Goal: Submit feedback/report problem

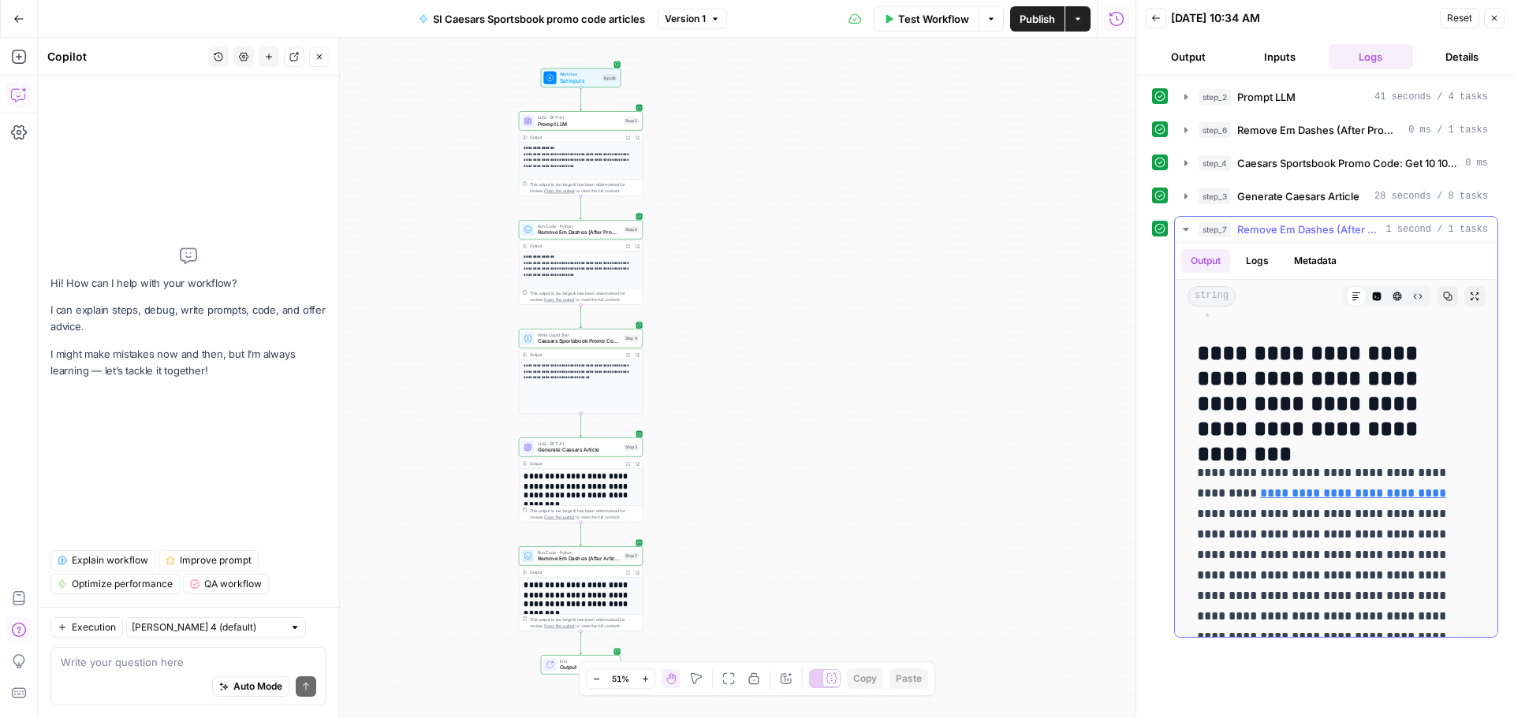
scroll to position [789, 0]
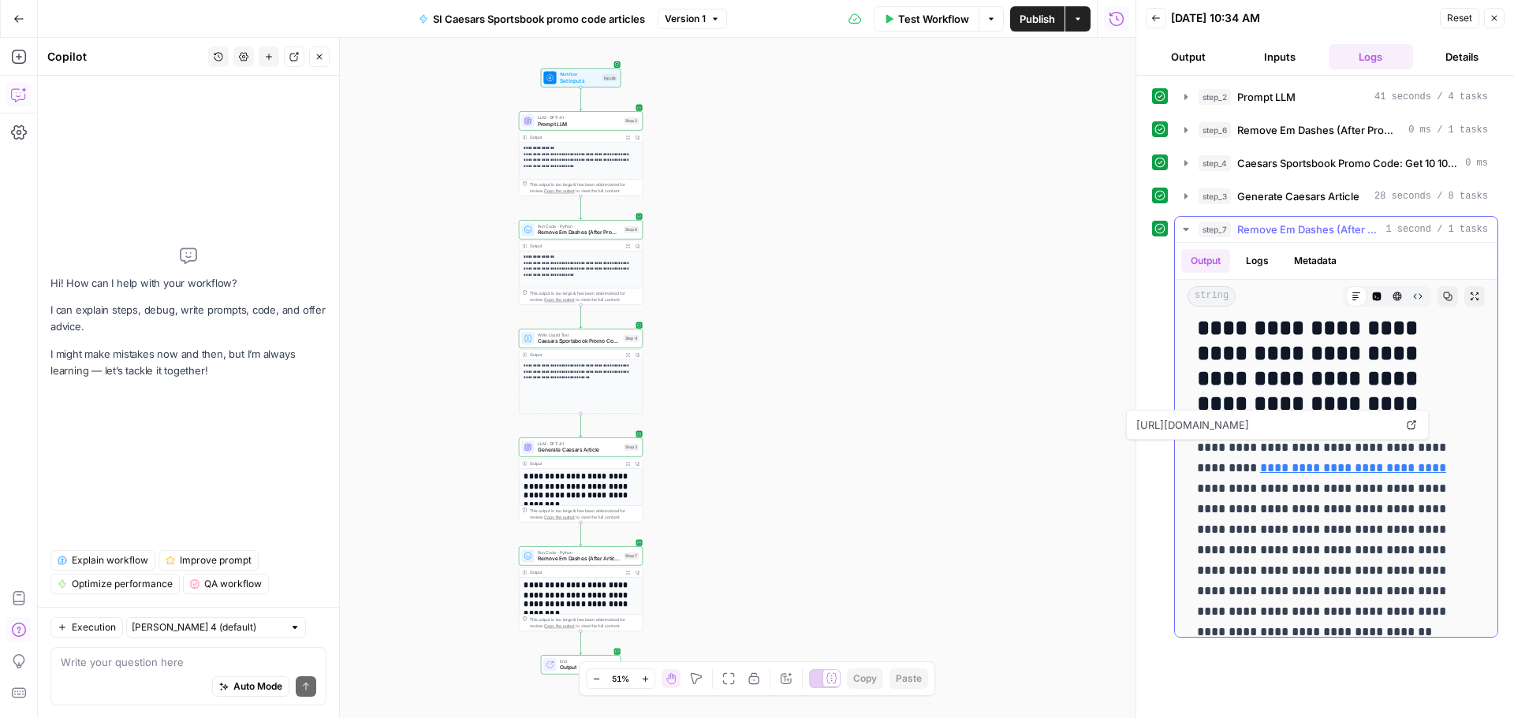
click at [1322, 462] on link "**********" at bounding box center [1353, 468] width 186 height 12
click at [205, 662] on textarea at bounding box center [189, 663] width 256 height 16
type textarea "W"
click at [183, 655] on textarea at bounding box center [189, 663] width 256 height 16
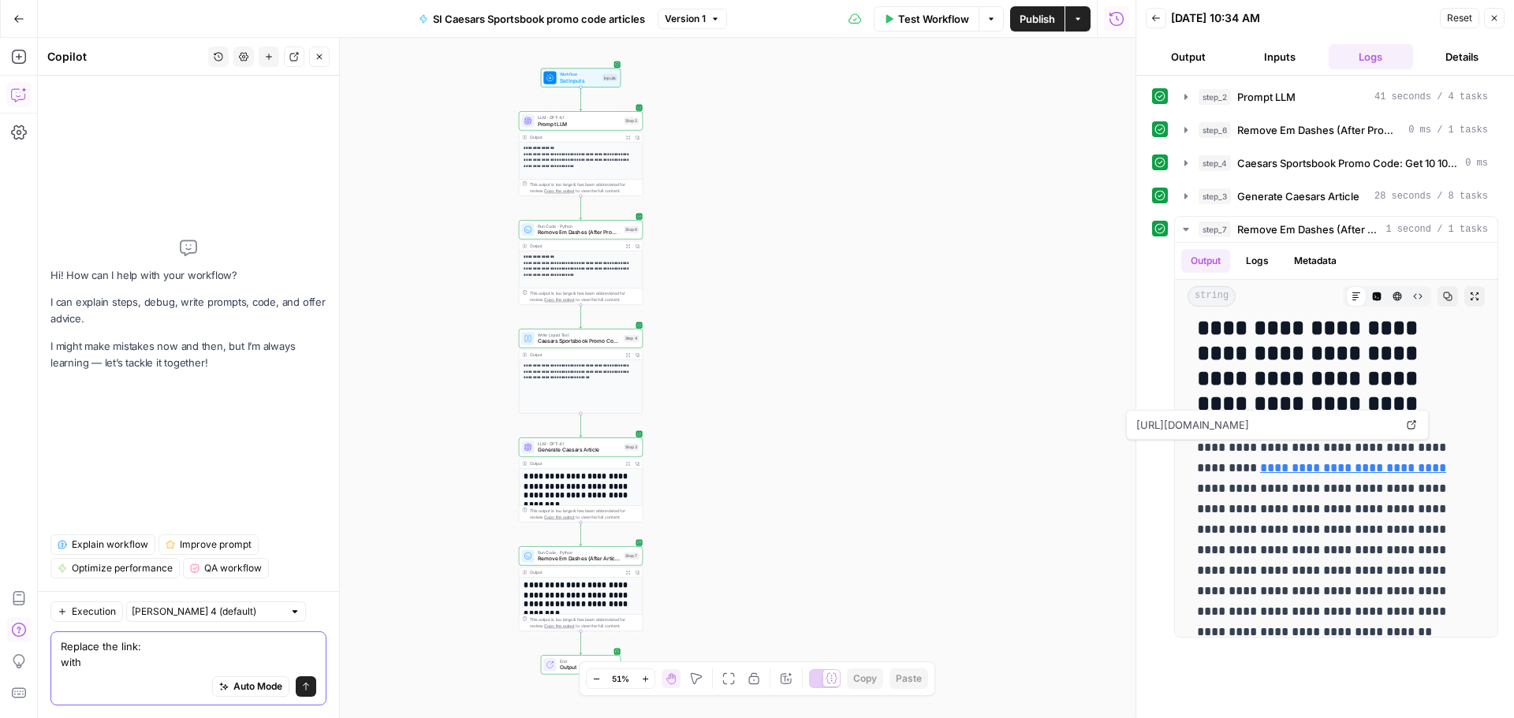
paste textarea "[URL][DOMAIN_NAME]"
click at [1305, 462] on link "**********" at bounding box center [1353, 468] width 186 height 12
click at [149, 639] on textarea "Replace the link: with [URL][DOMAIN_NAME]" at bounding box center [189, 655] width 256 height 32
paste textarea "[URL][DOMAIN_NAME]"
click at [65, 649] on textarea "Replace the link: [URL][DOMAIN_NAME] with [URL][DOMAIN_NAME]" at bounding box center [189, 655] width 256 height 32
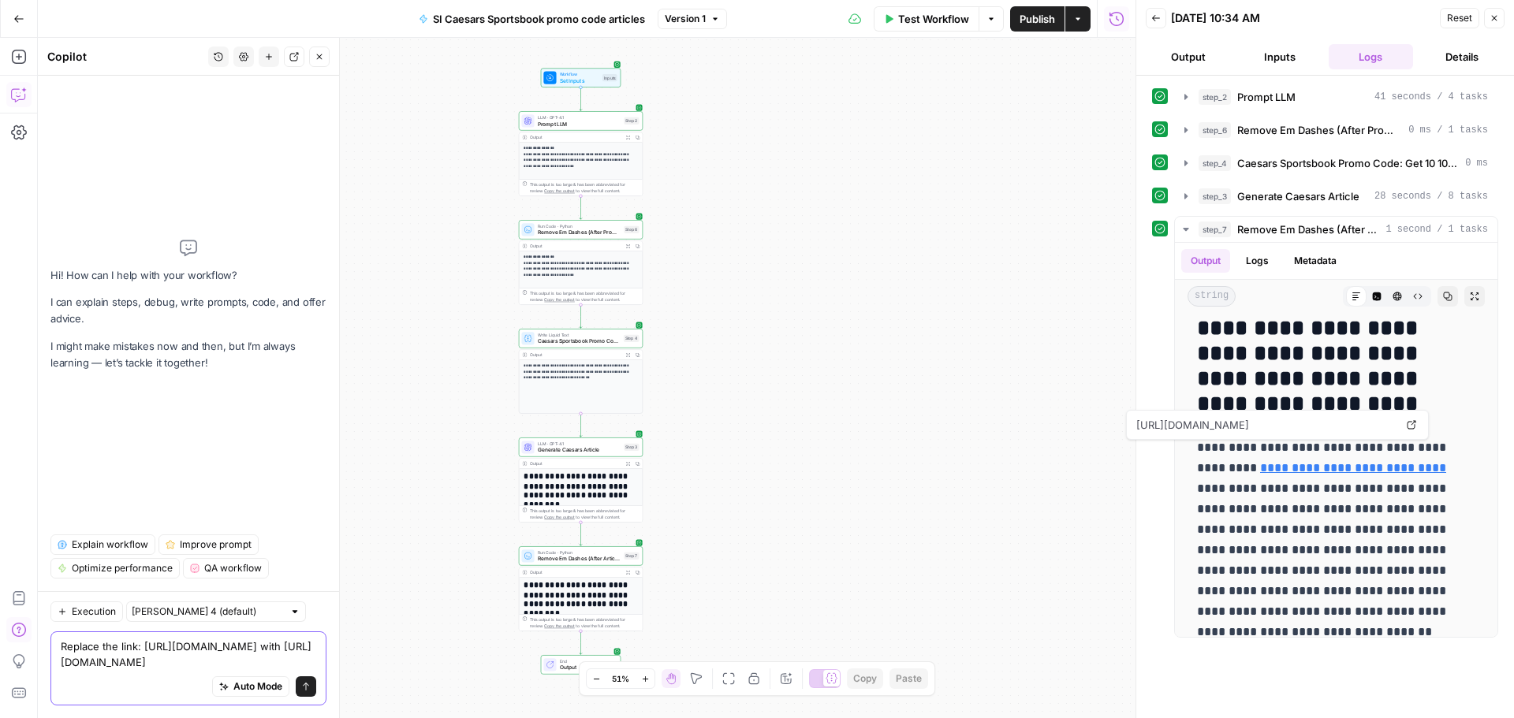
click at [268, 664] on textarea "Replace the link: [URL][DOMAIN_NAME] with [URL][DOMAIN_NAME]" at bounding box center [189, 655] width 256 height 32
type textarea "Replace the link: [URL][DOMAIN_NAME] with [URL][DOMAIN_NAME] in all articles mo…"
click at [308, 691] on icon "submit" at bounding box center [305, 686] width 9 height 9
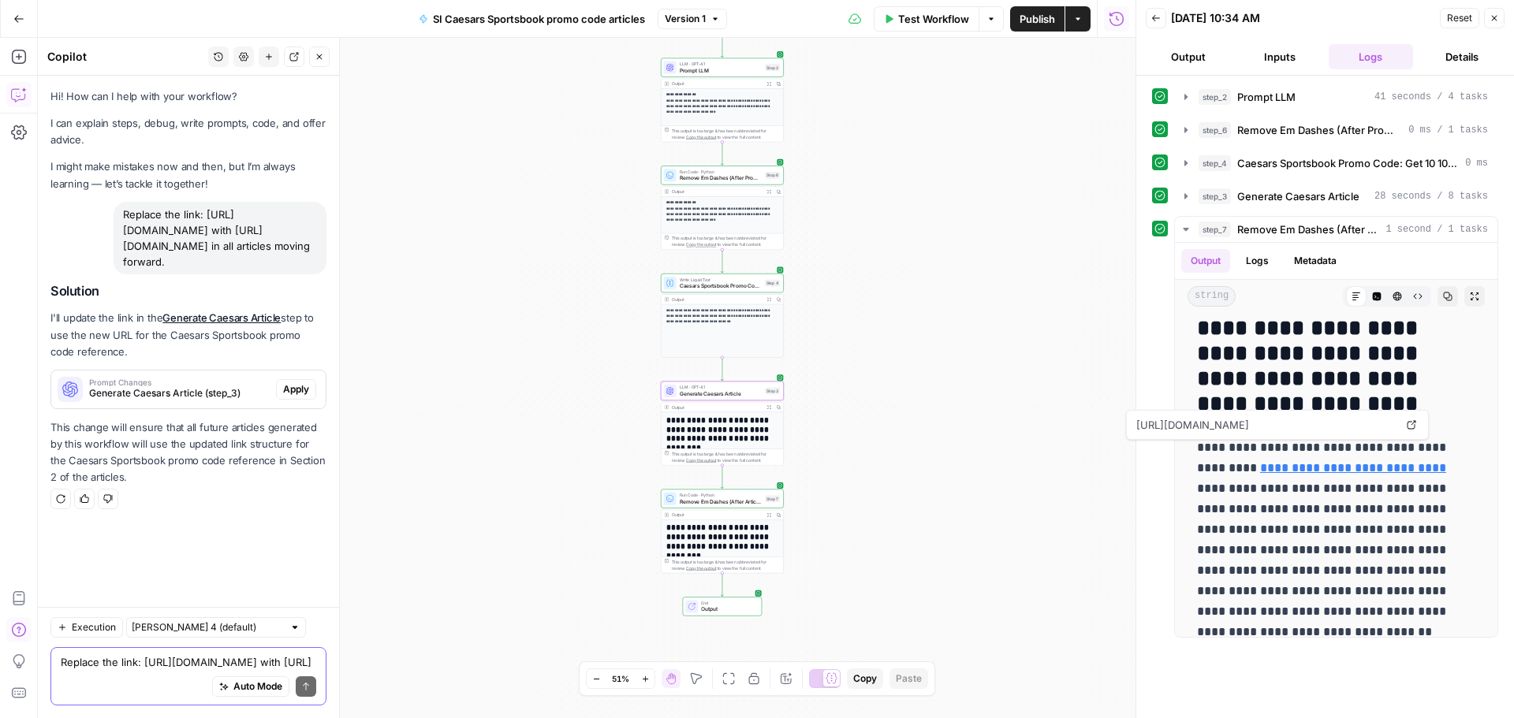
click at [279, 400] on button "Apply" at bounding box center [296, 389] width 40 height 21
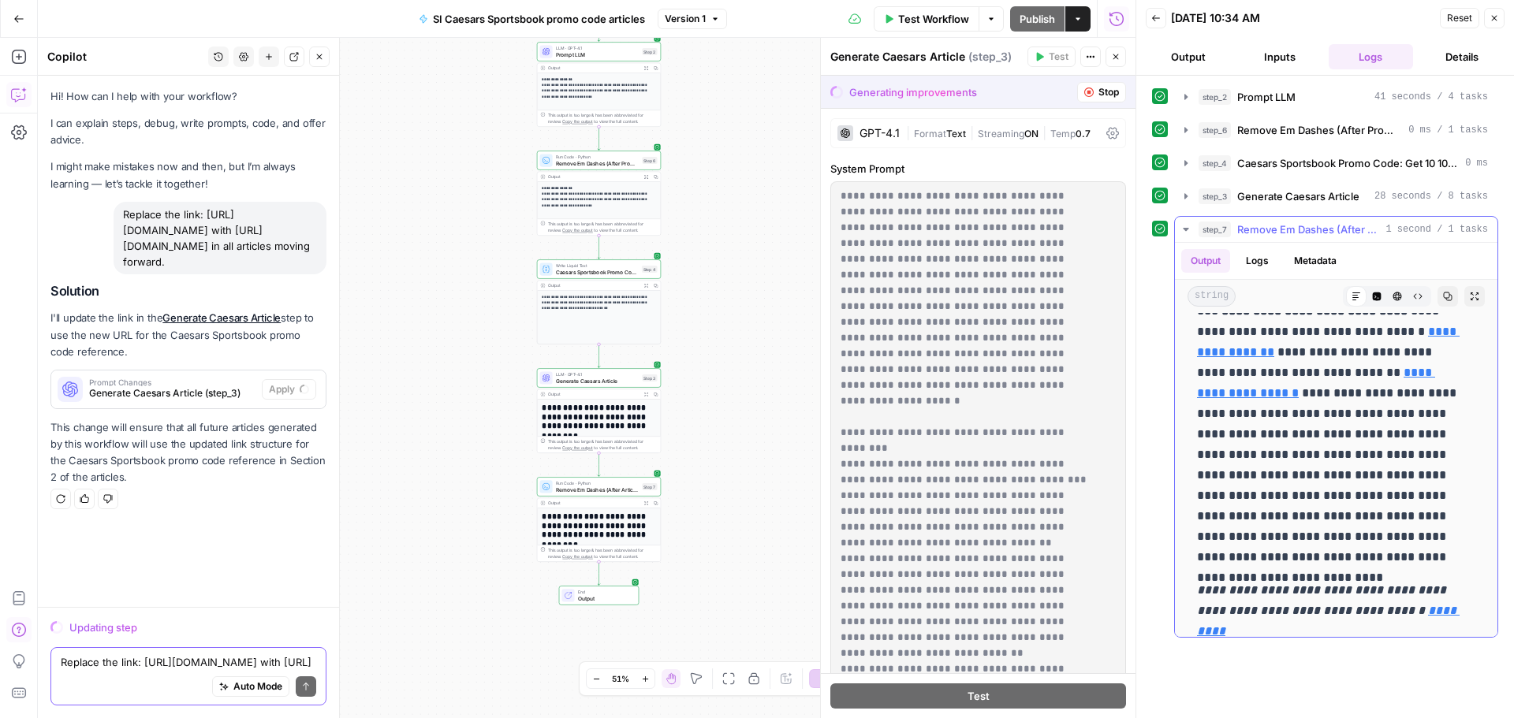
scroll to position [394, 0]
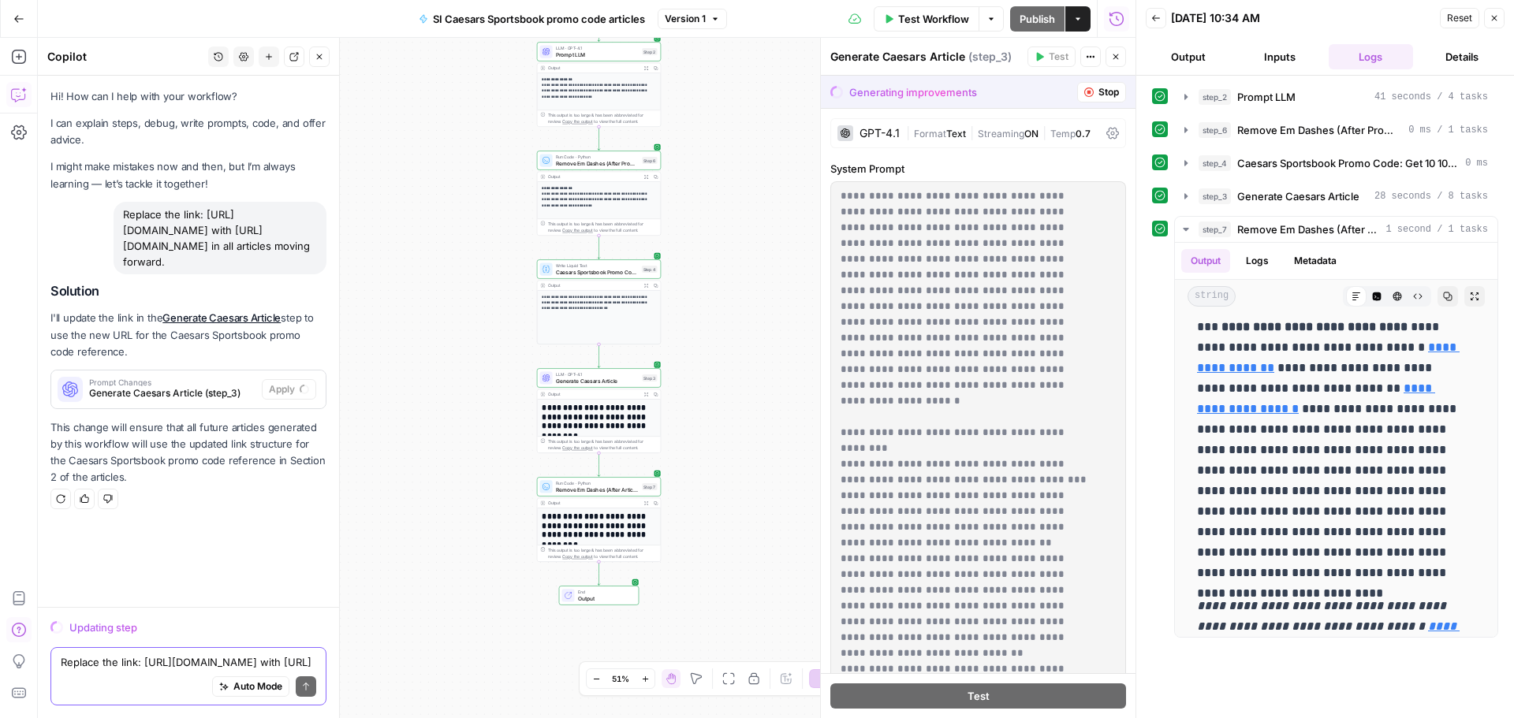
click at [95, 655] on textarea "Replace the link: [URL][DOMAIN_NAME] with [URL][DOMAIN_NAME] in all articles mo…" at bounding box center [189, 663] width 256 height 16
click at [235, 647] on textarea "Put a hard cap on maximum characters in intros. Do not" at bounding box center [189, 655] width 256 height 32
click at [312, 661] on textarea "Put a hard cap on maximum words in intros. Do not" at bounding box center [189, 663] width 256 height 16
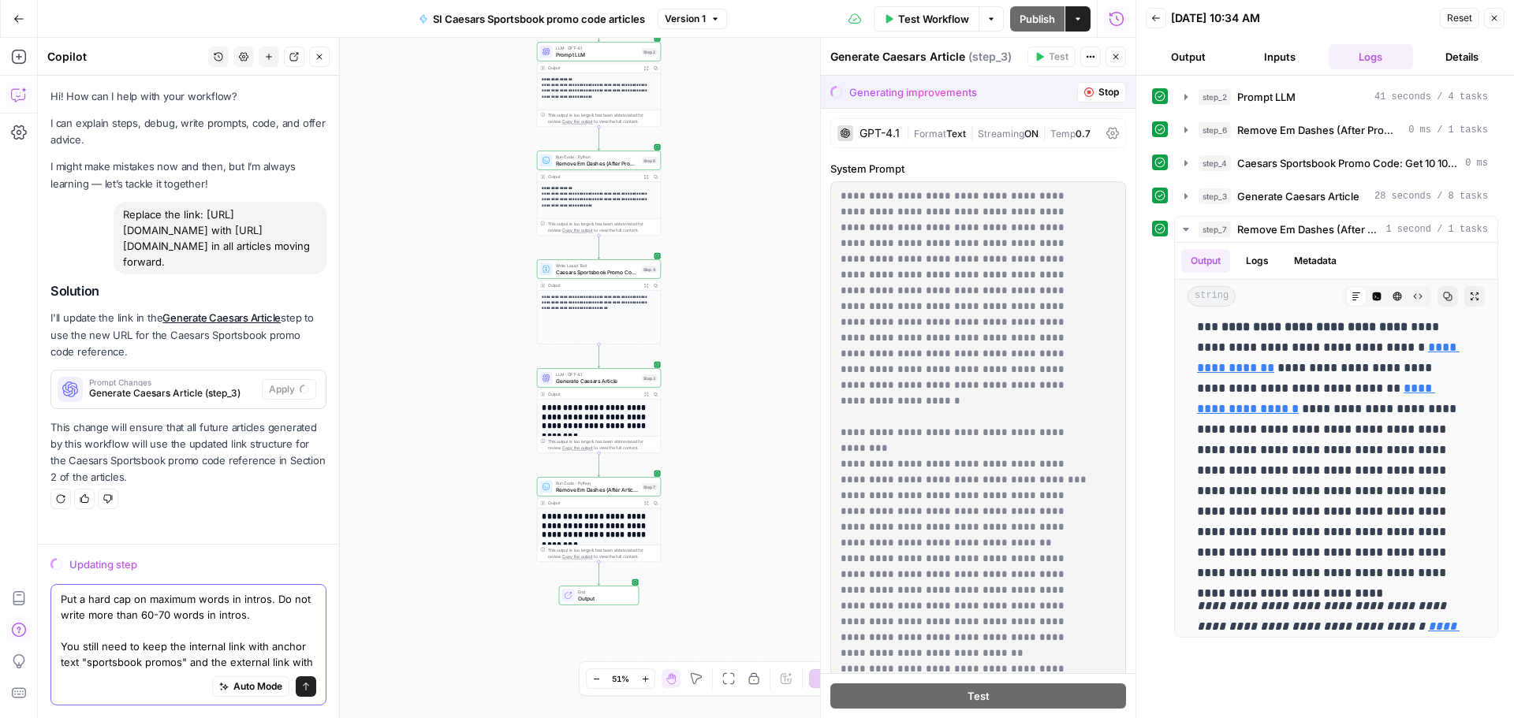
scroll to position [27, 0]
click at [218, 662] on textarea "Put a hard cap on maximum words in intros. Do not write more than 60-70 words i…" at bounding box center [189, 623] width 256 height 95
click at [262, 661] on textarea "Put a hard cap on maximum words in intros. Do not write more than 60-70 words i…" at bounding box center [189, 623] width 256 height 95
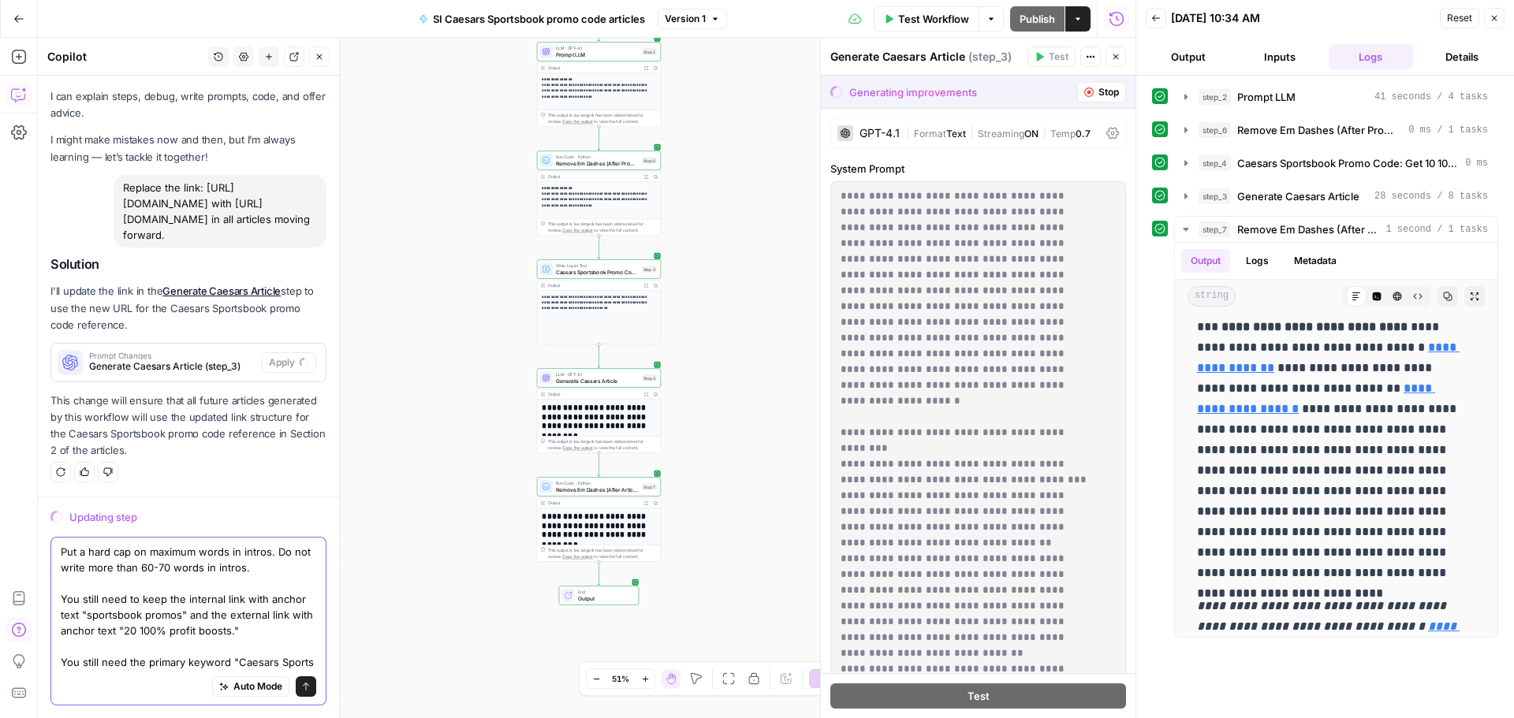
scroll to position [74, 0]
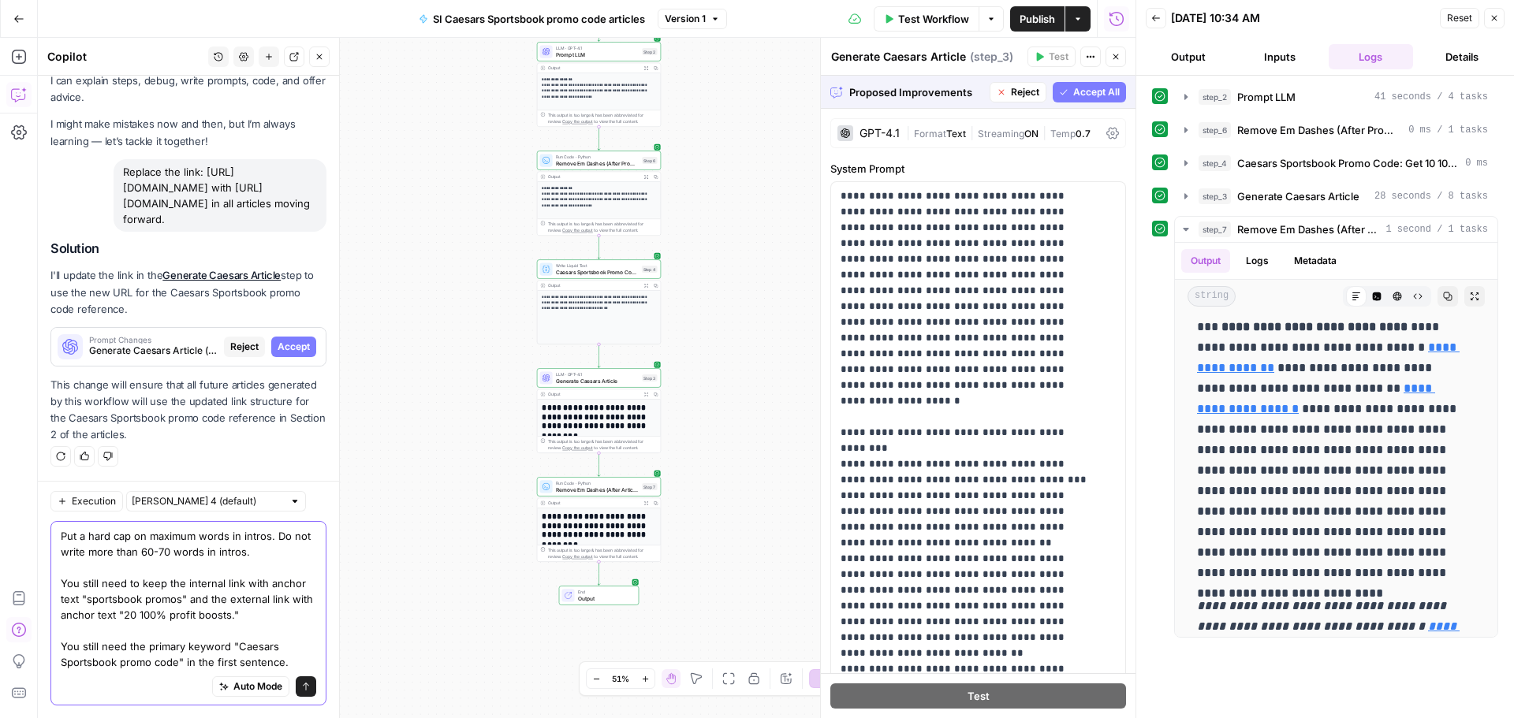
type textarea "Put a hard cap on maximum words in intros. Do not write more than 60-70 words i…"
click at [303, 685] on icon "submit" at bounding box center [306, 687] width 6 height 8
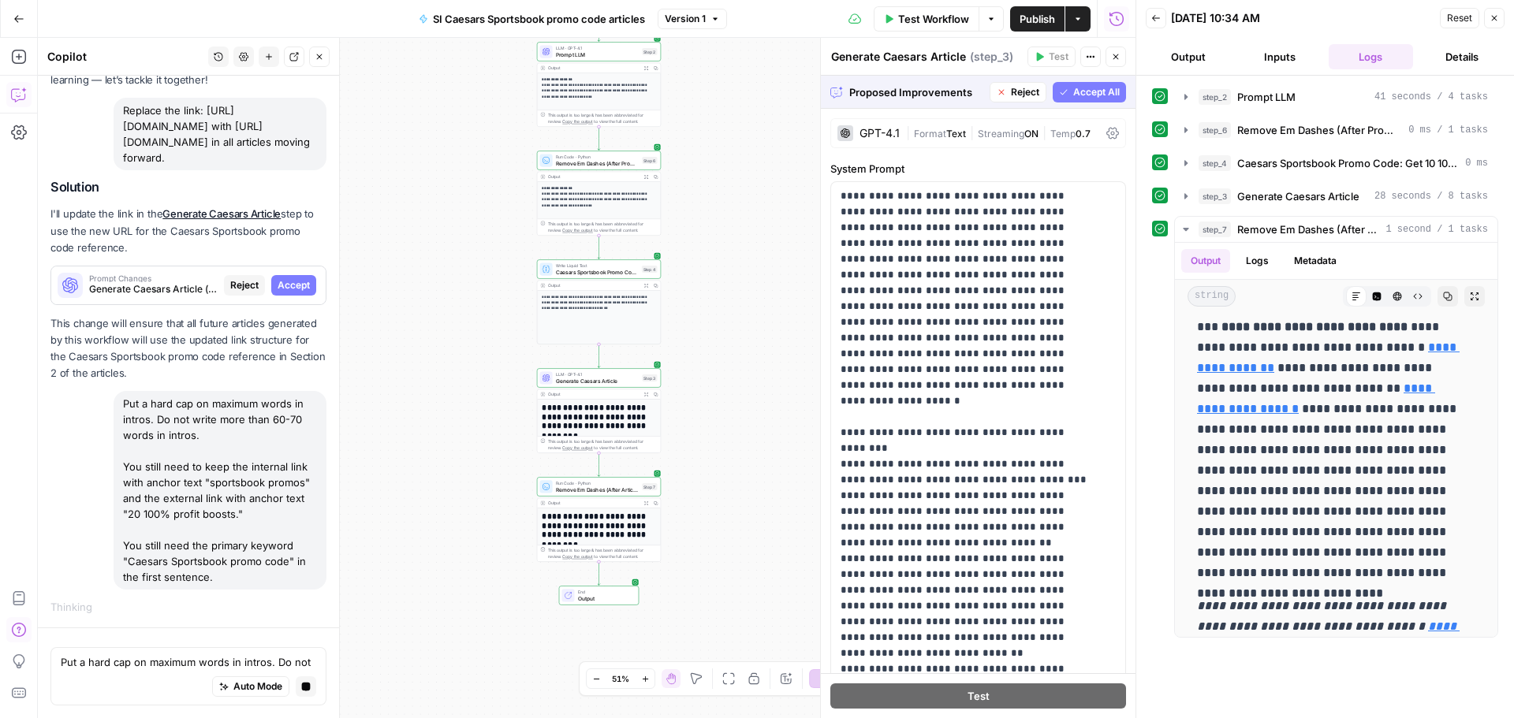
scroll to position [136, 0]
click at [284, 285] on span "Accept" at bounding box center [294, 285] width 32 height 14
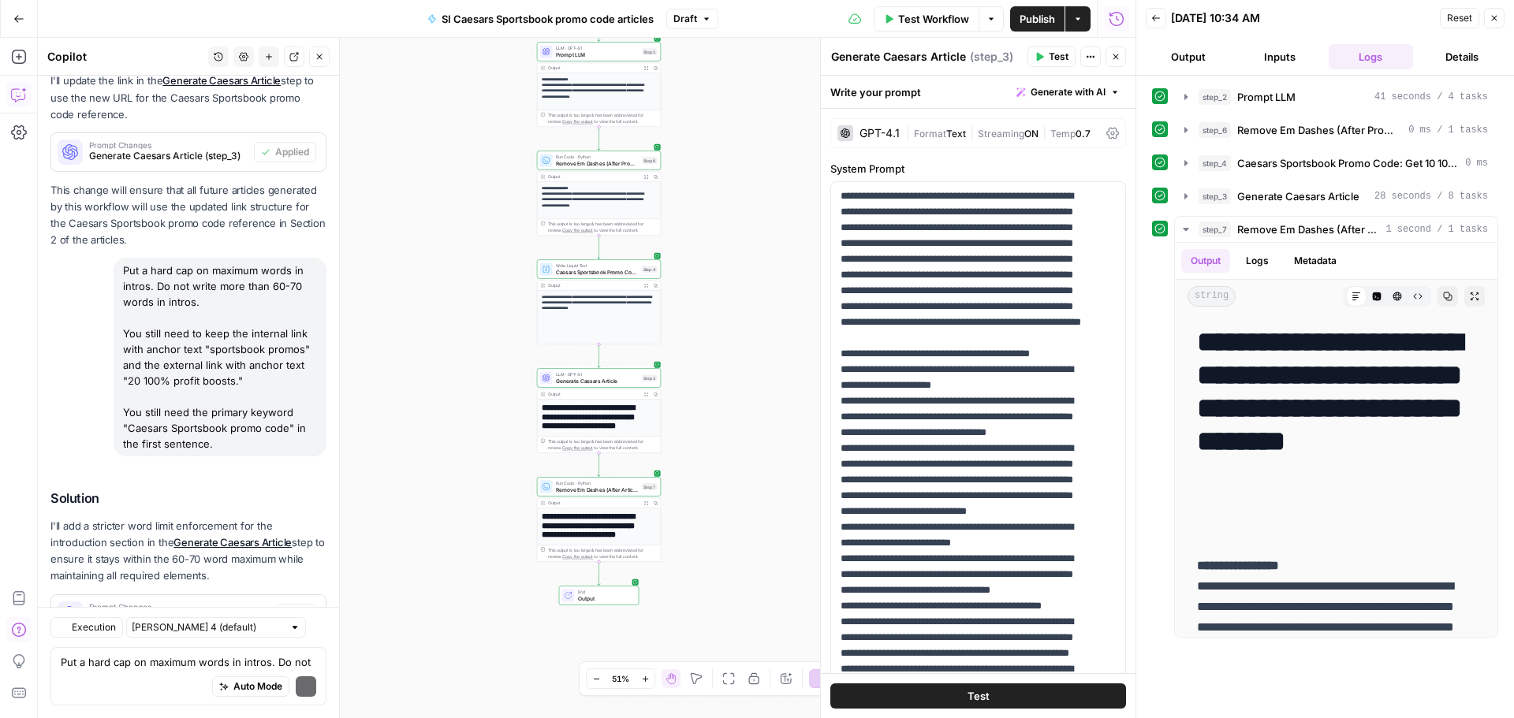
scroll to position [359, 0]
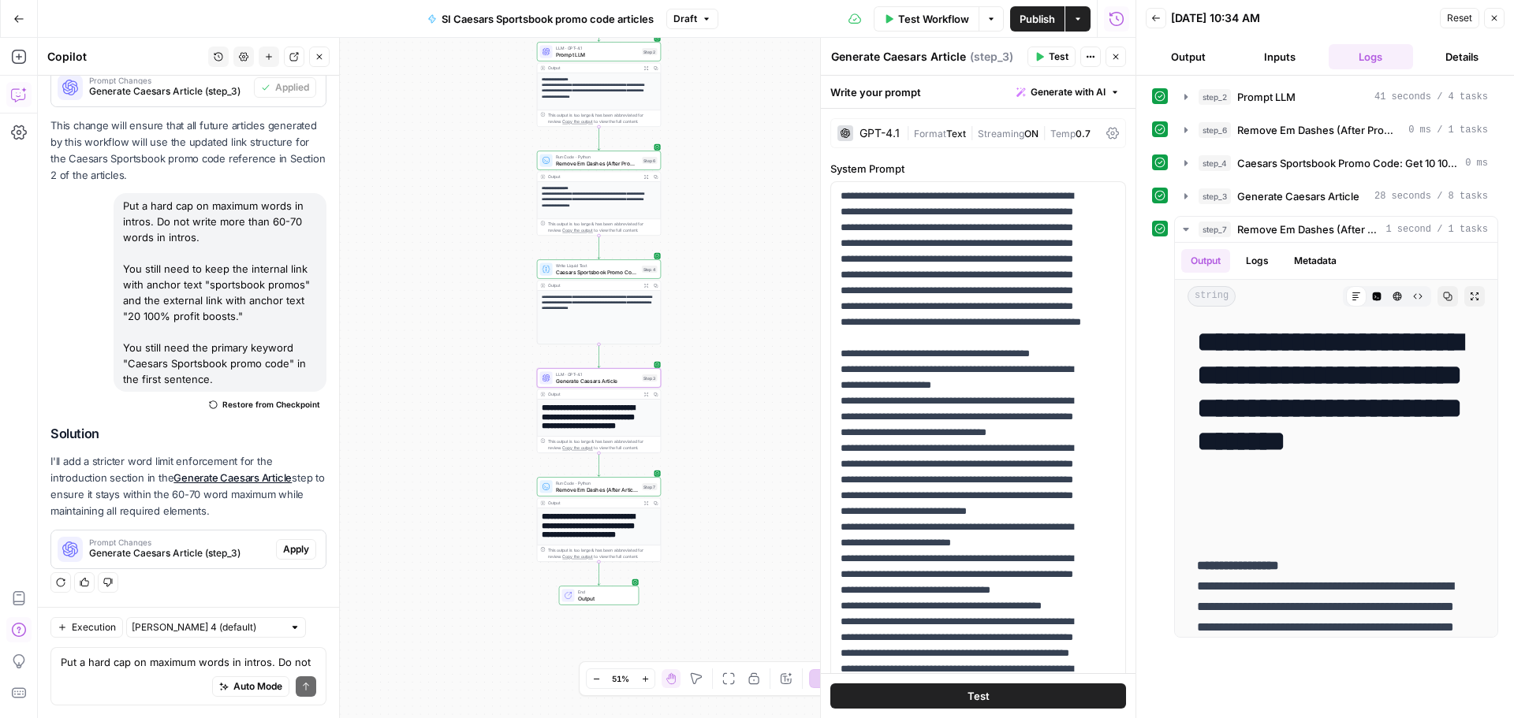
click at [293, 547] on span "Apply" at bounding box center [296, 550] width 26 height 14
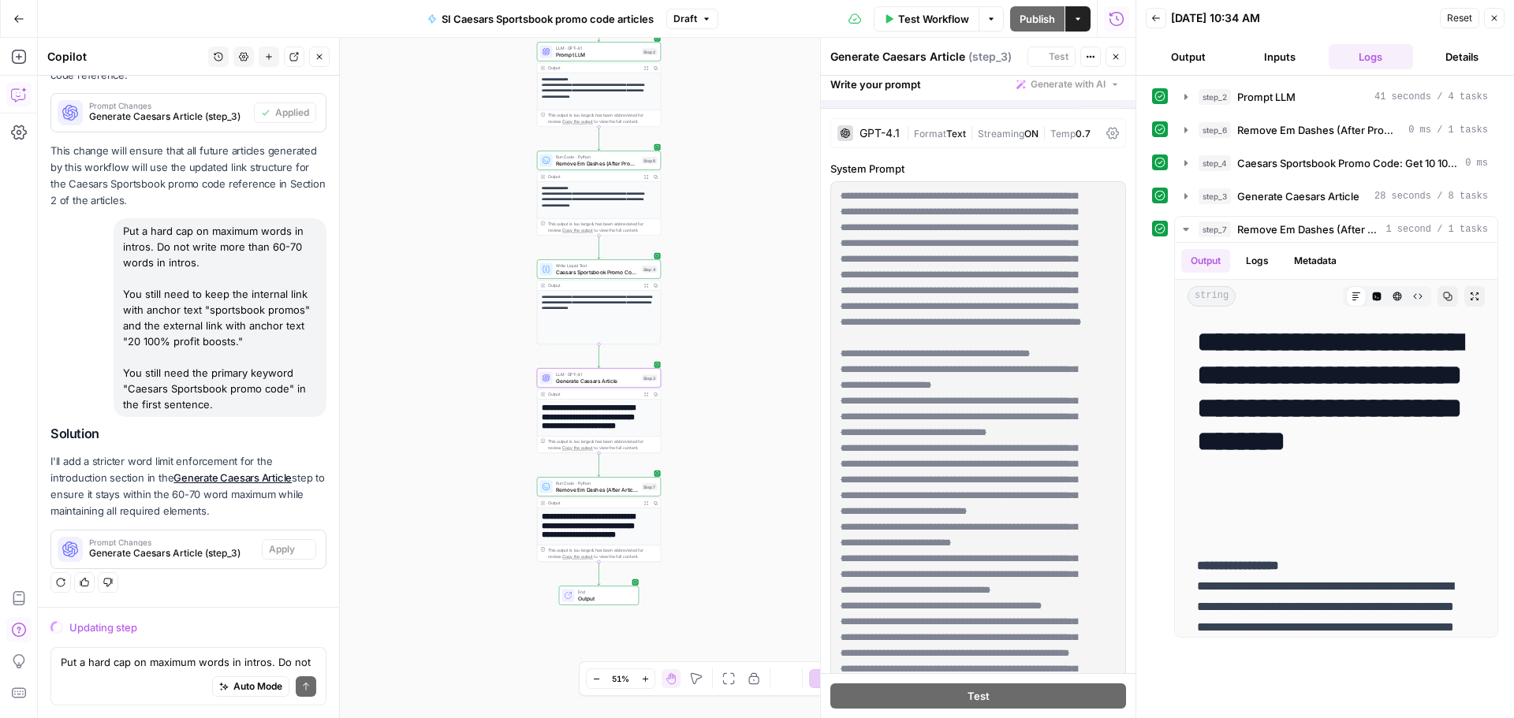
scroll to position [308, 0]
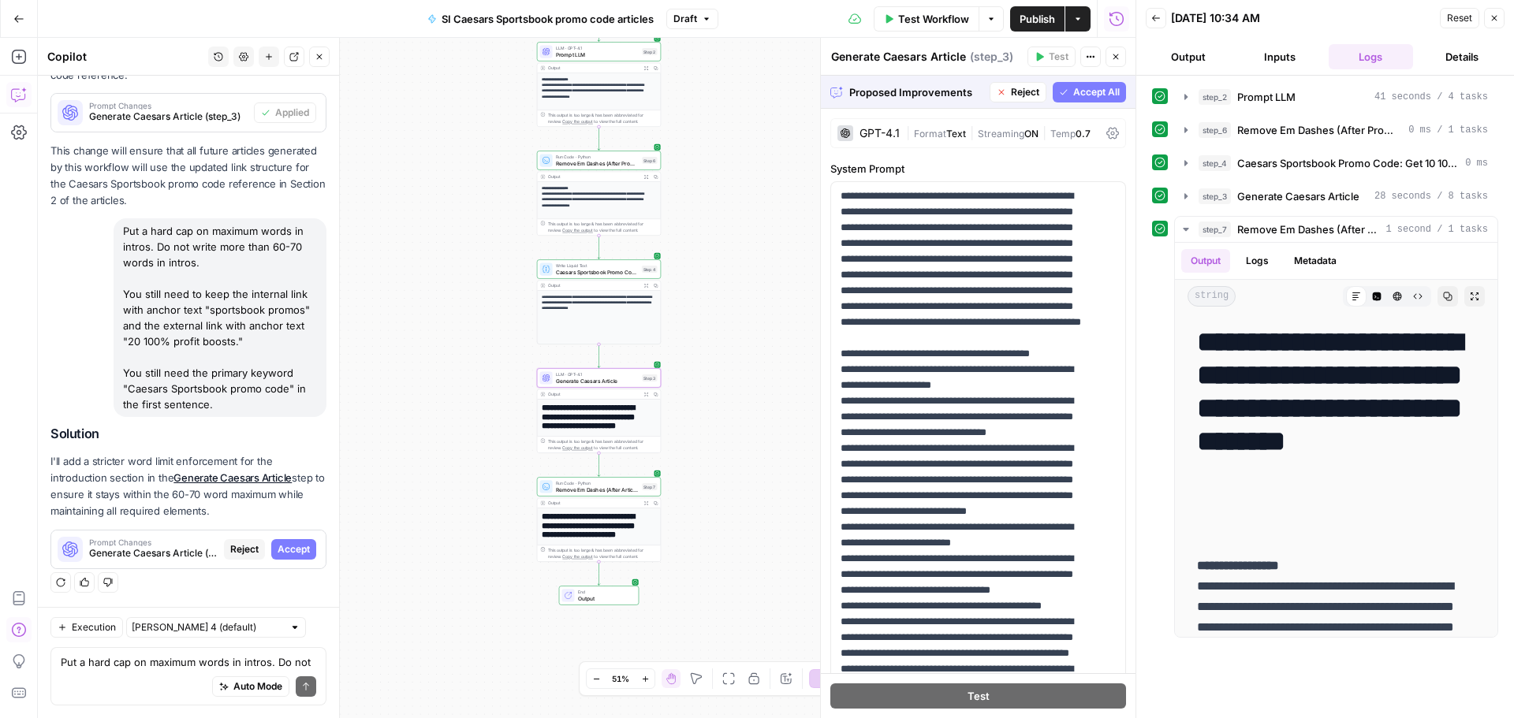
click at [278, 550] on span "Accept" at bounding box center [294, 550] width 32 height 14
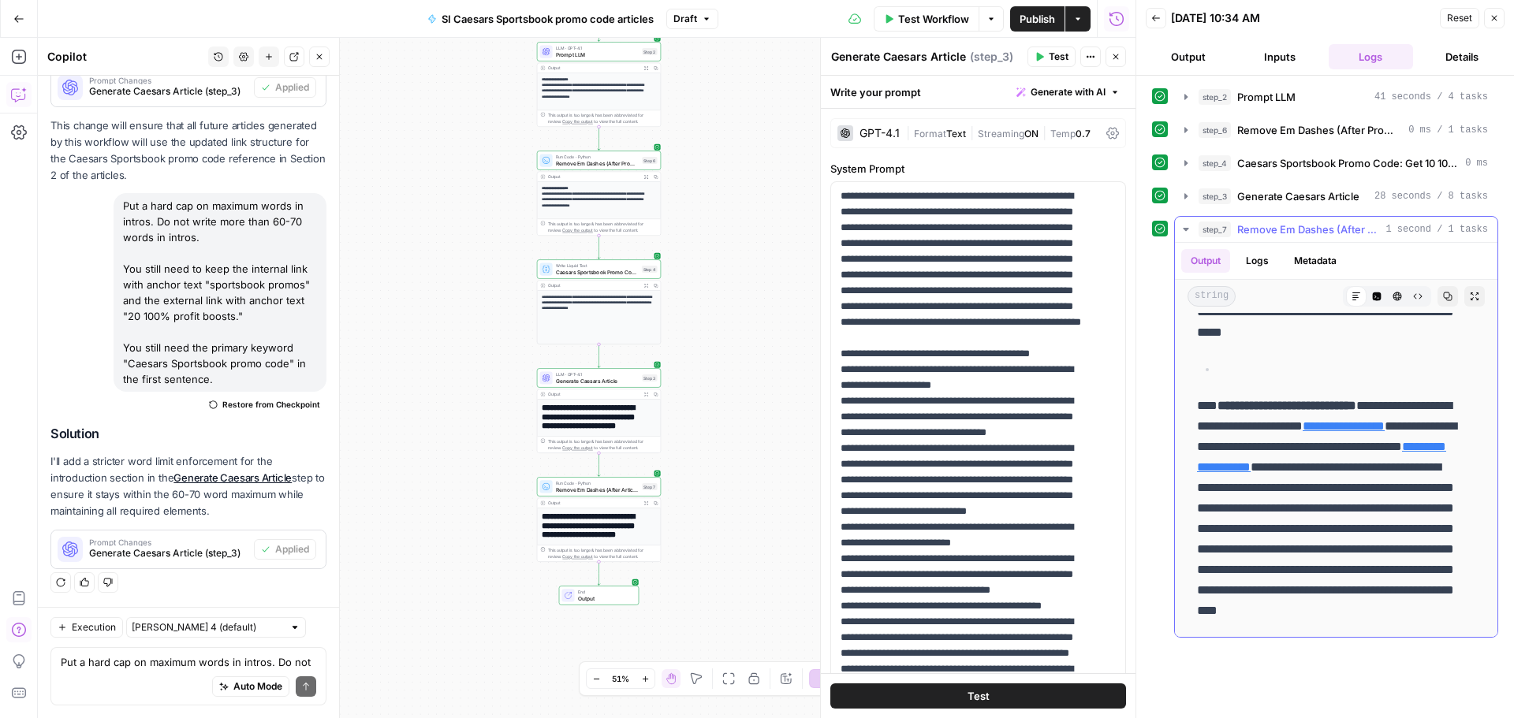
scroll to position [394, 0]
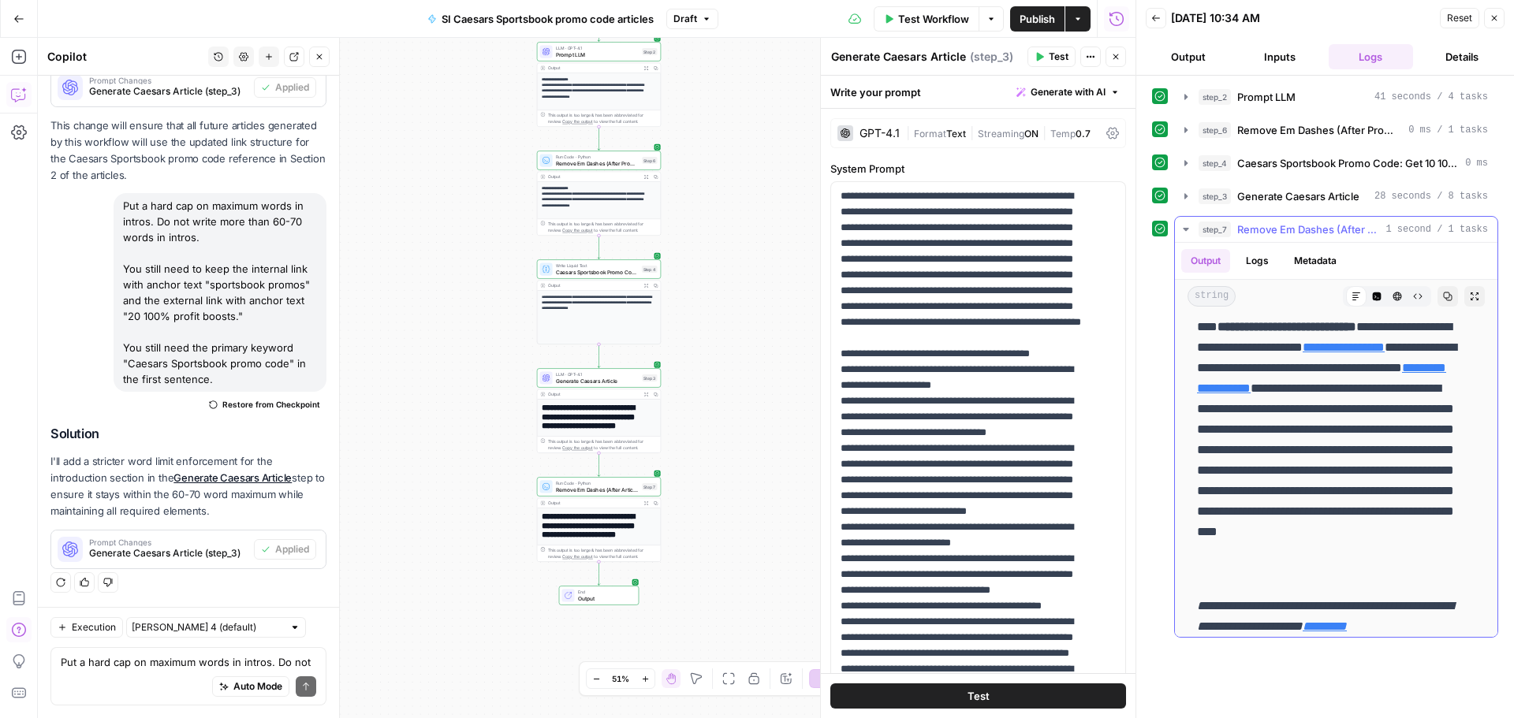
drag, startPoint x: 1304, startPoint y: 574, endPoint x: 1311, endPoint y: 568, distance: 8.9
click at [1304, 577] on p "**********" at bounding box center [1330, 450] width 267 height 267
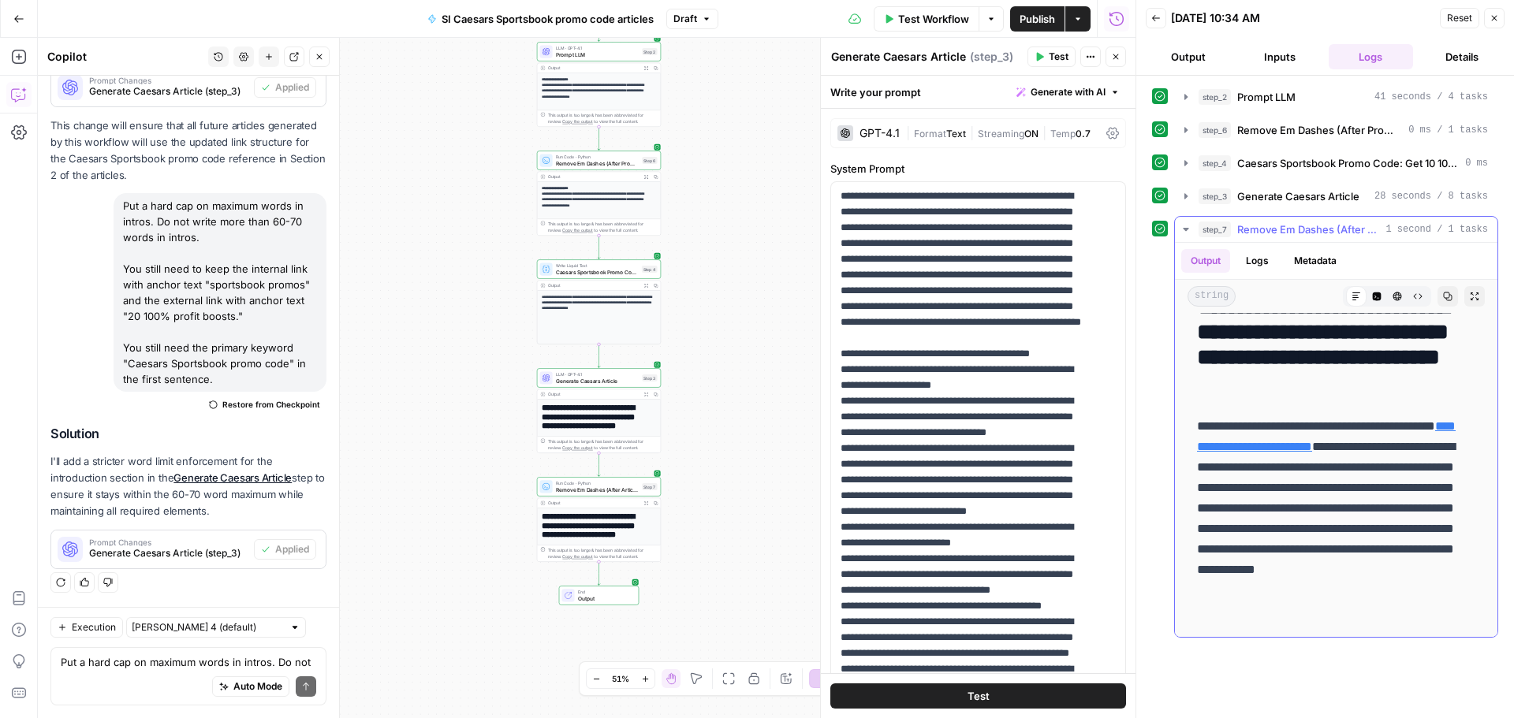
scroll to position [868, 0]
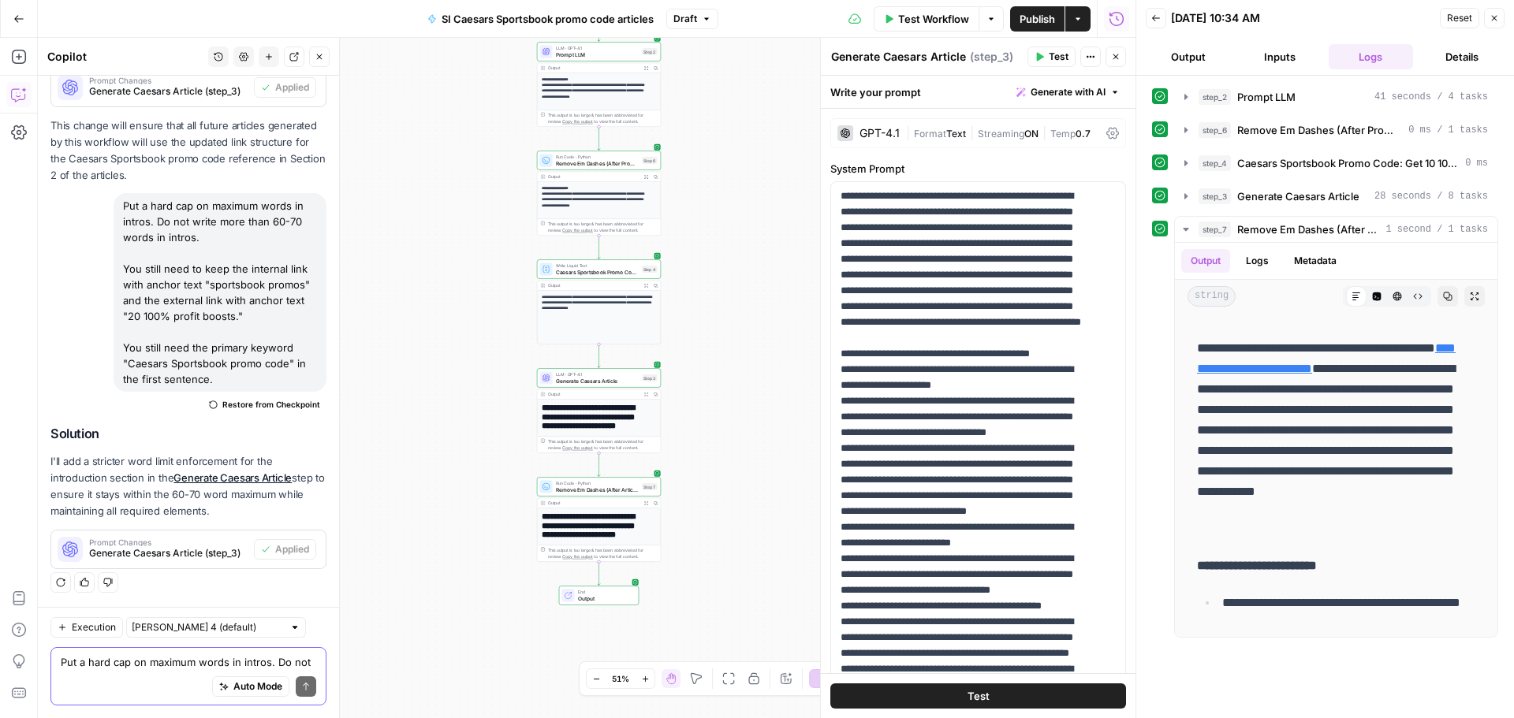
click at [95, 659] on textarea "Put a hard cap on maximum words in intros. Do not write more than 60-70 words i…" at bounding box center [189, 663] width 256 height 16
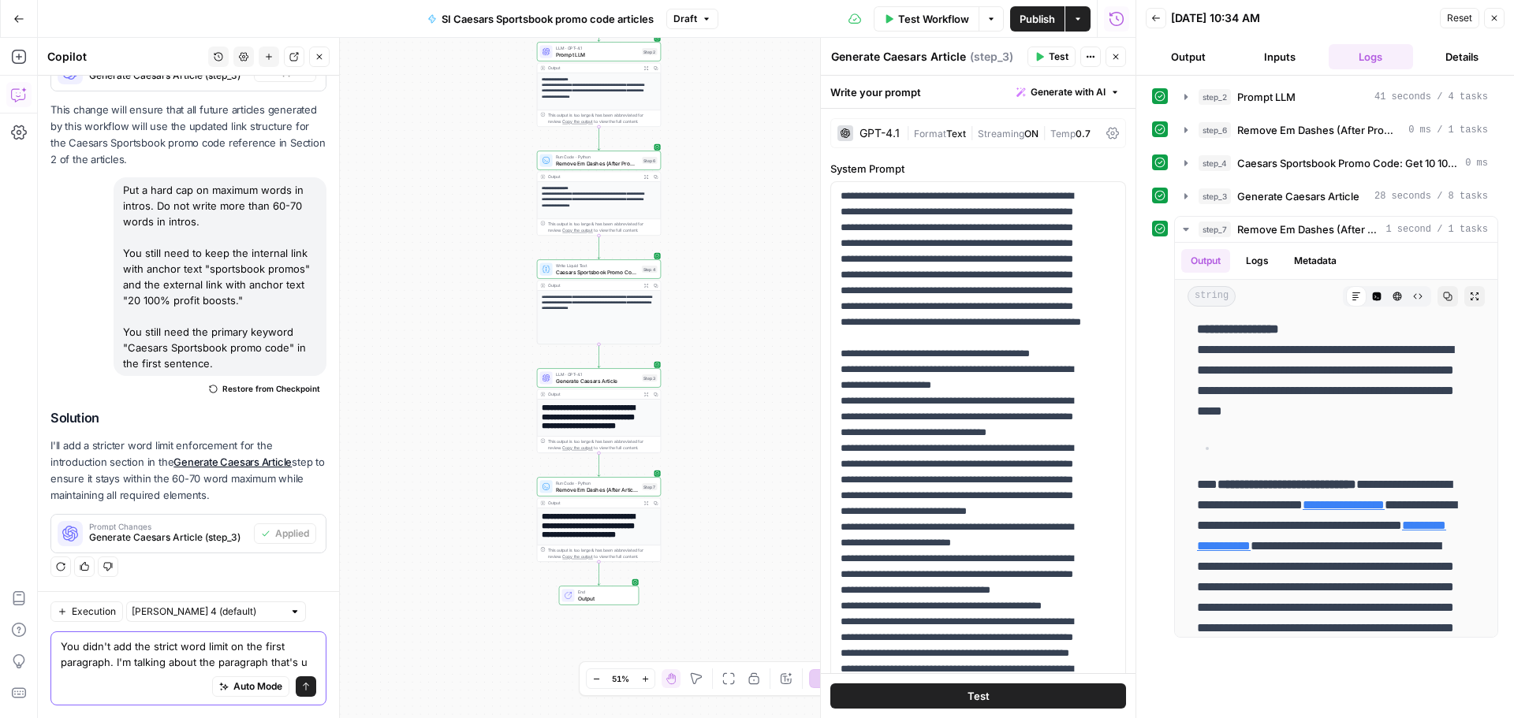
scroll to position [390, 0]
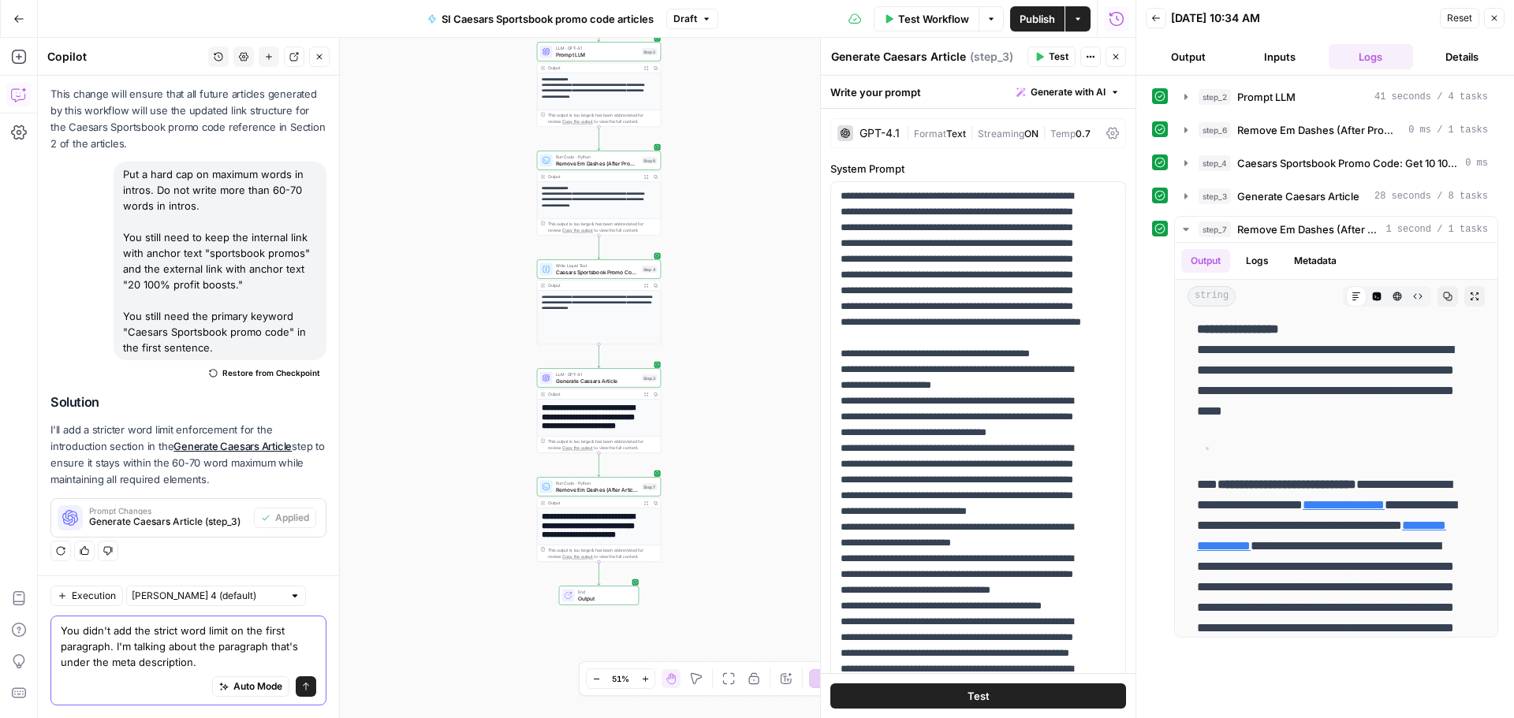
type textarea "You didn't add the strict word limit on the first paragraph. I'm talking about …"
click at [296, 692] on button "Send" at bounding box center [306, 687] width 21 height 21
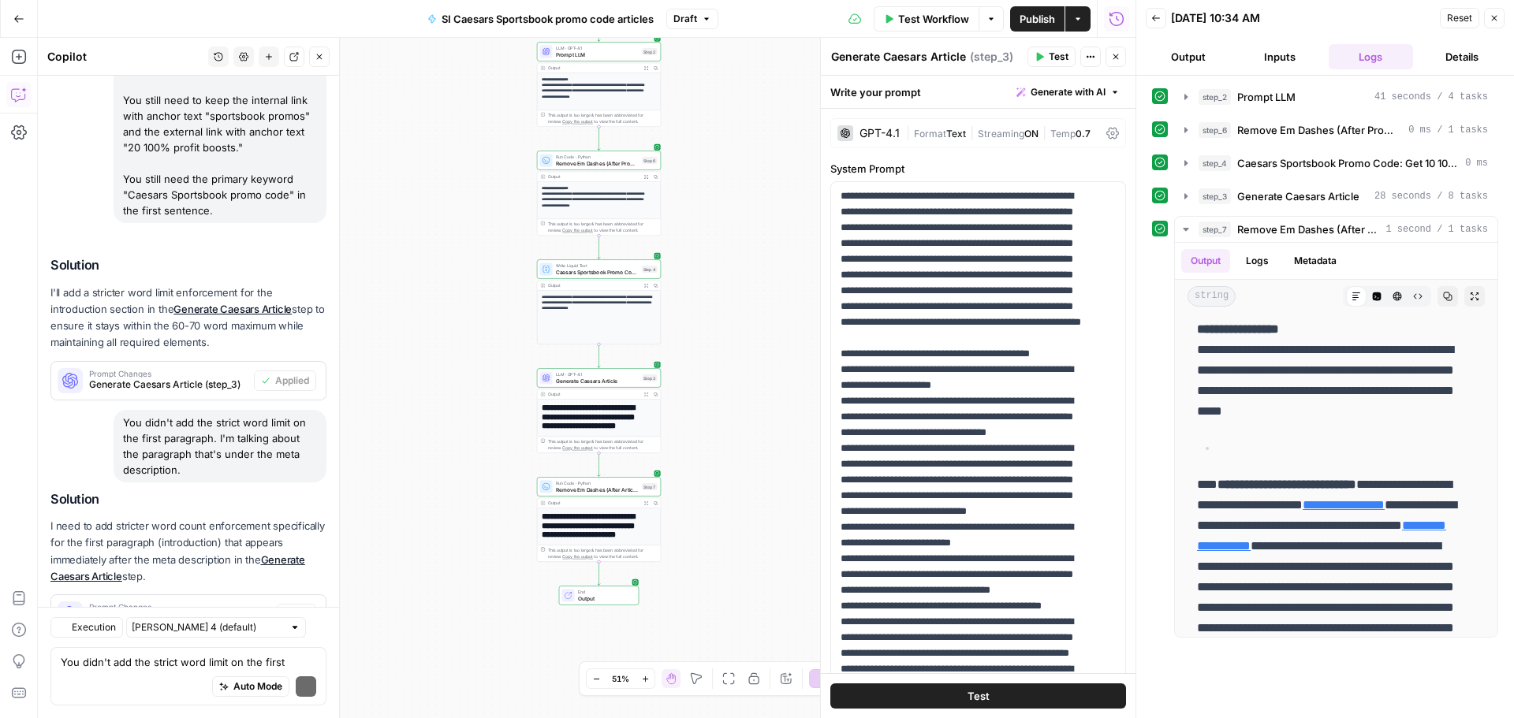
scroll to position [592, 0]
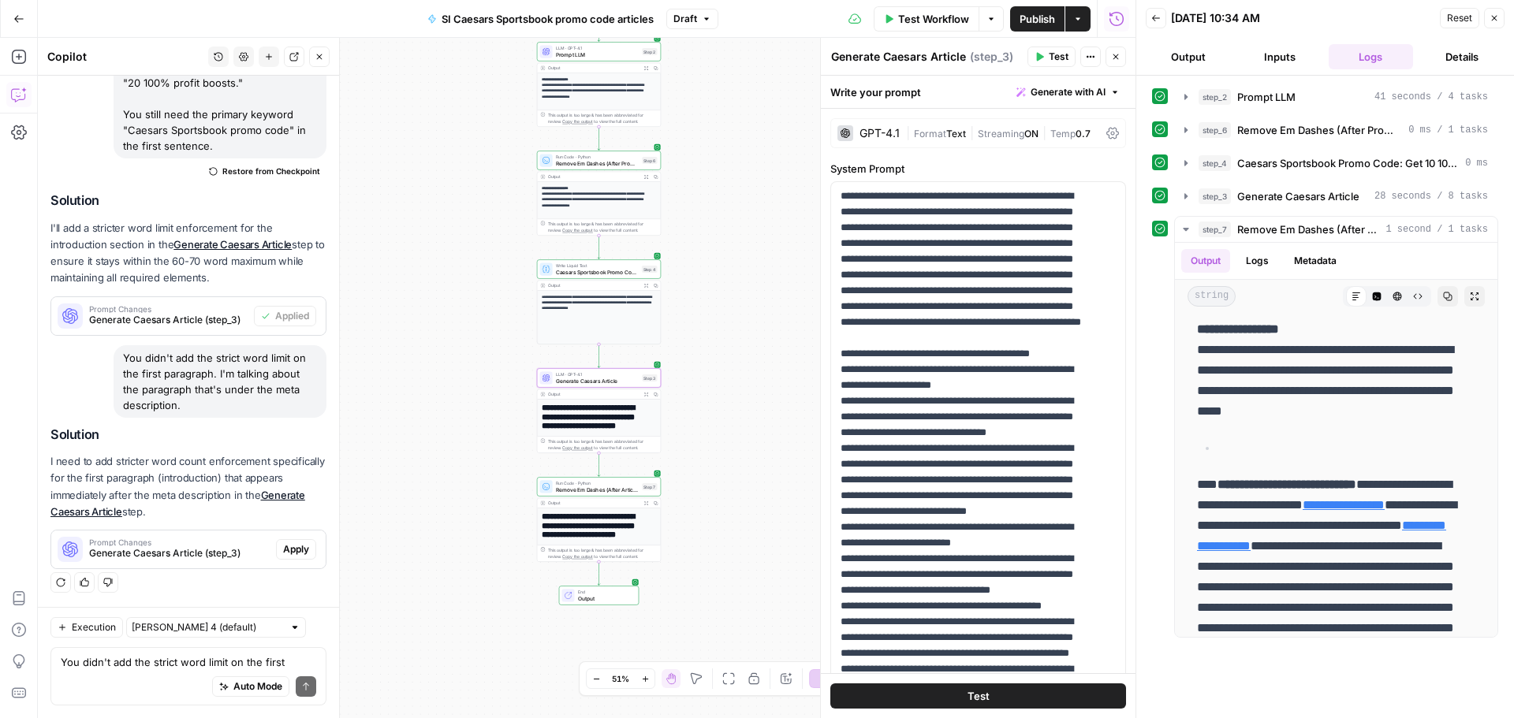
click at [312, 525] on div "Solution I need to add stricter word count enforcement specifically for the fir…" at bounding box center [188, 498] width 276 height 142
click at [298, 547] on button "Apply" at bounding box center [296, 549] width 40 height 21
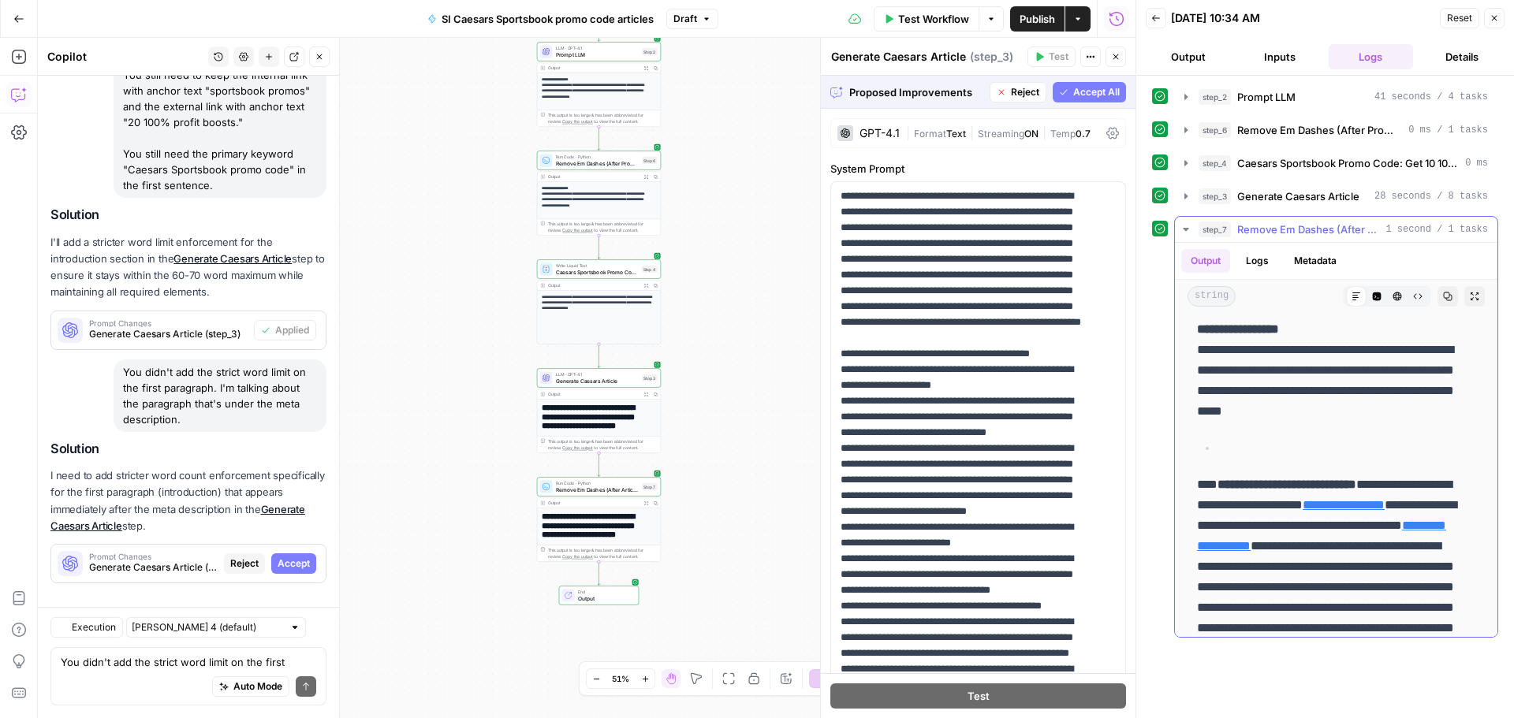
scroll to position [542, 0]
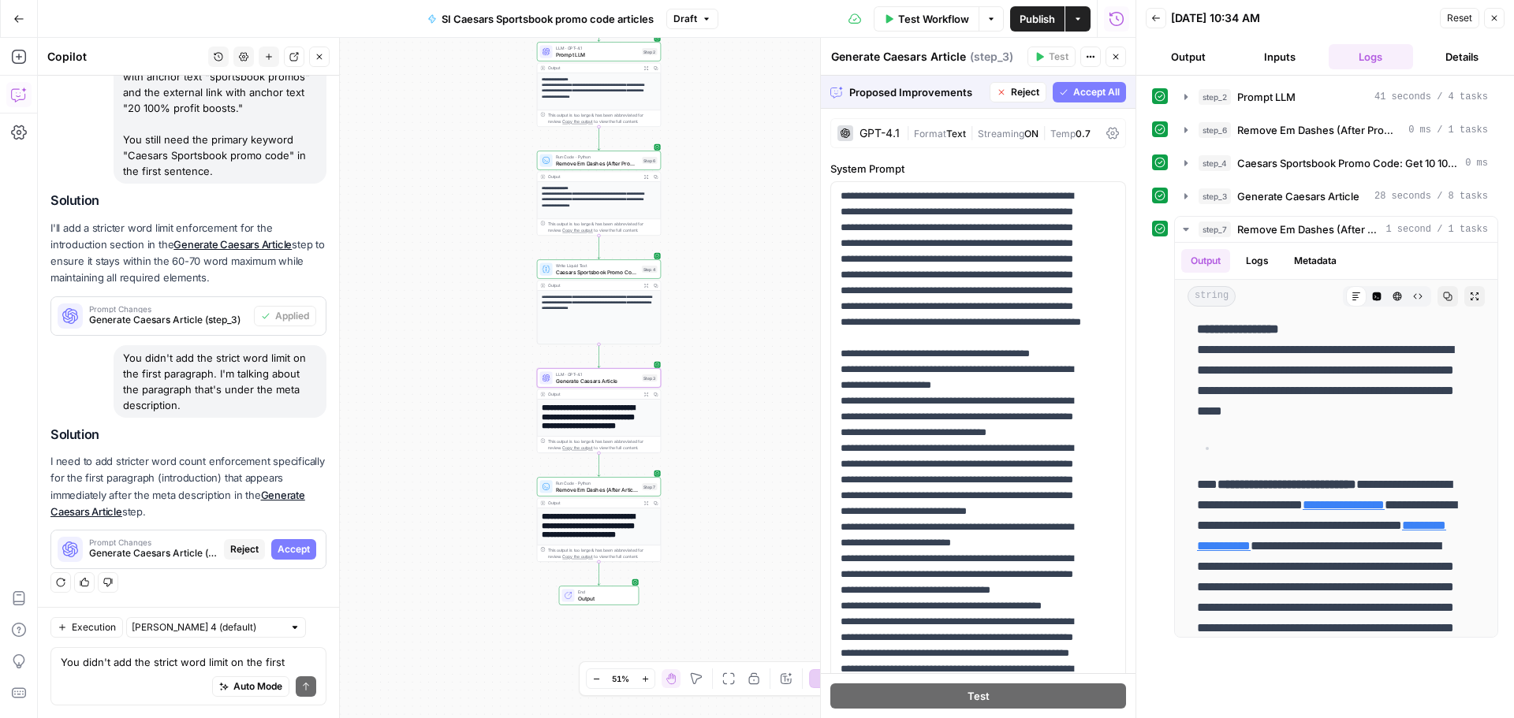
click at [286, 548] on span "Accept" at bounding box center [294, 550] width 32 height 14
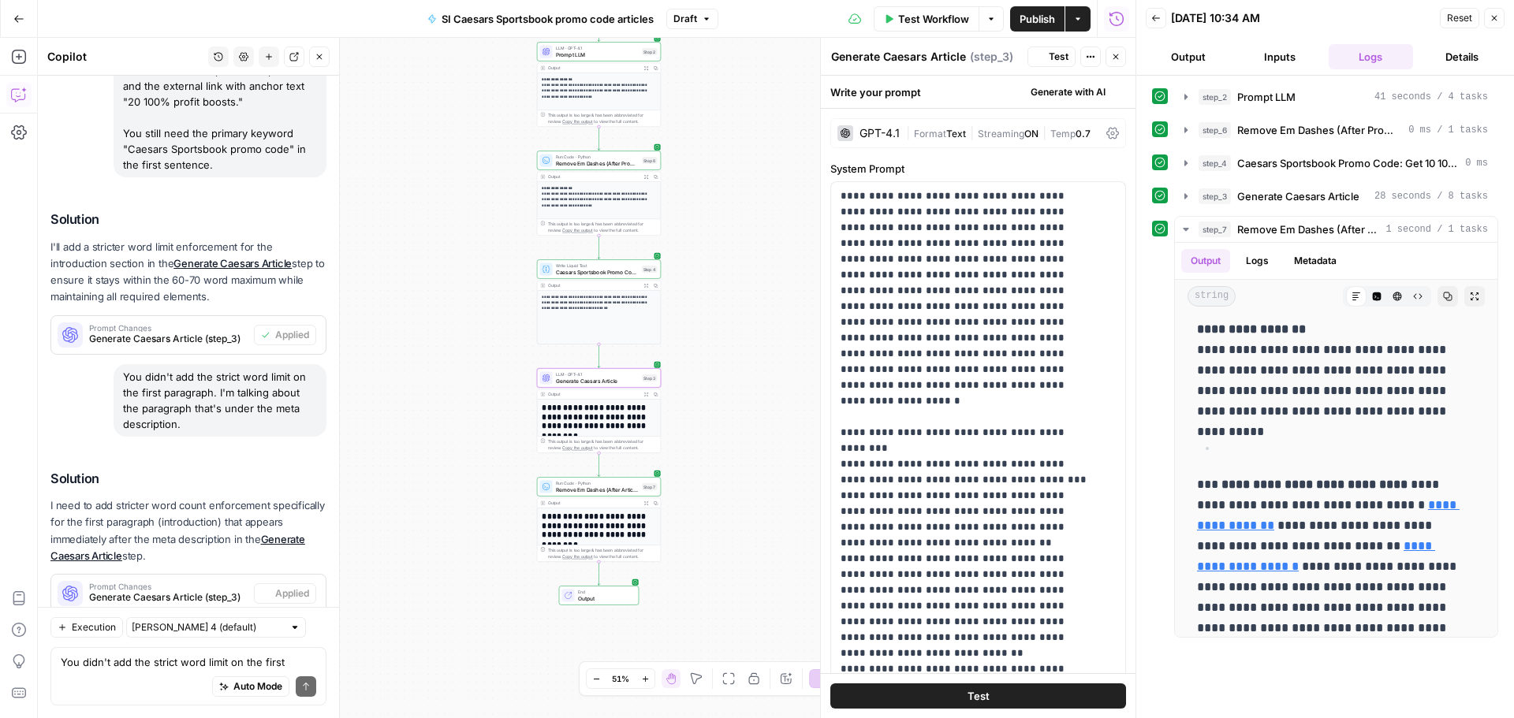
scroll to position [0, 0]
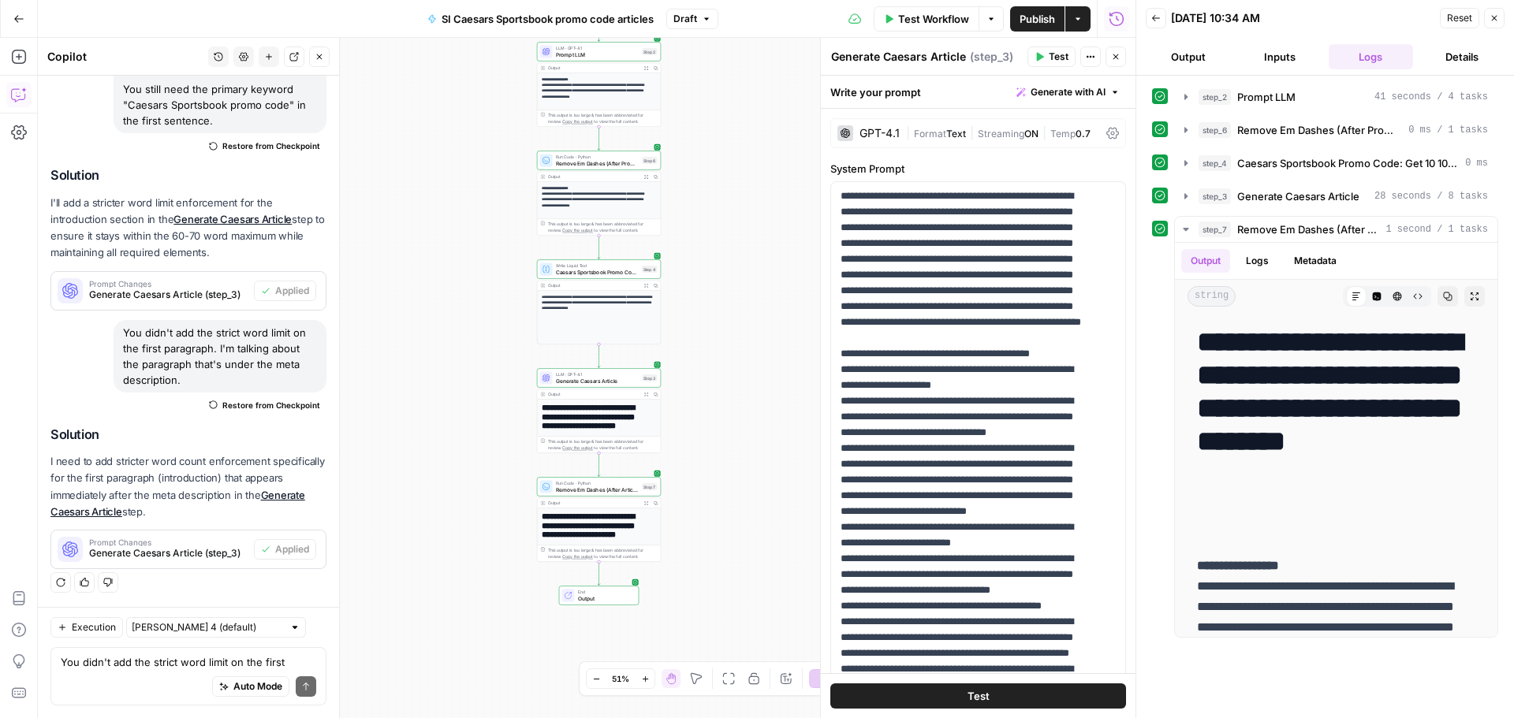
click at [958, 26] on span "Test Workflow" at bounding box center [933, 19] width 71 height 16
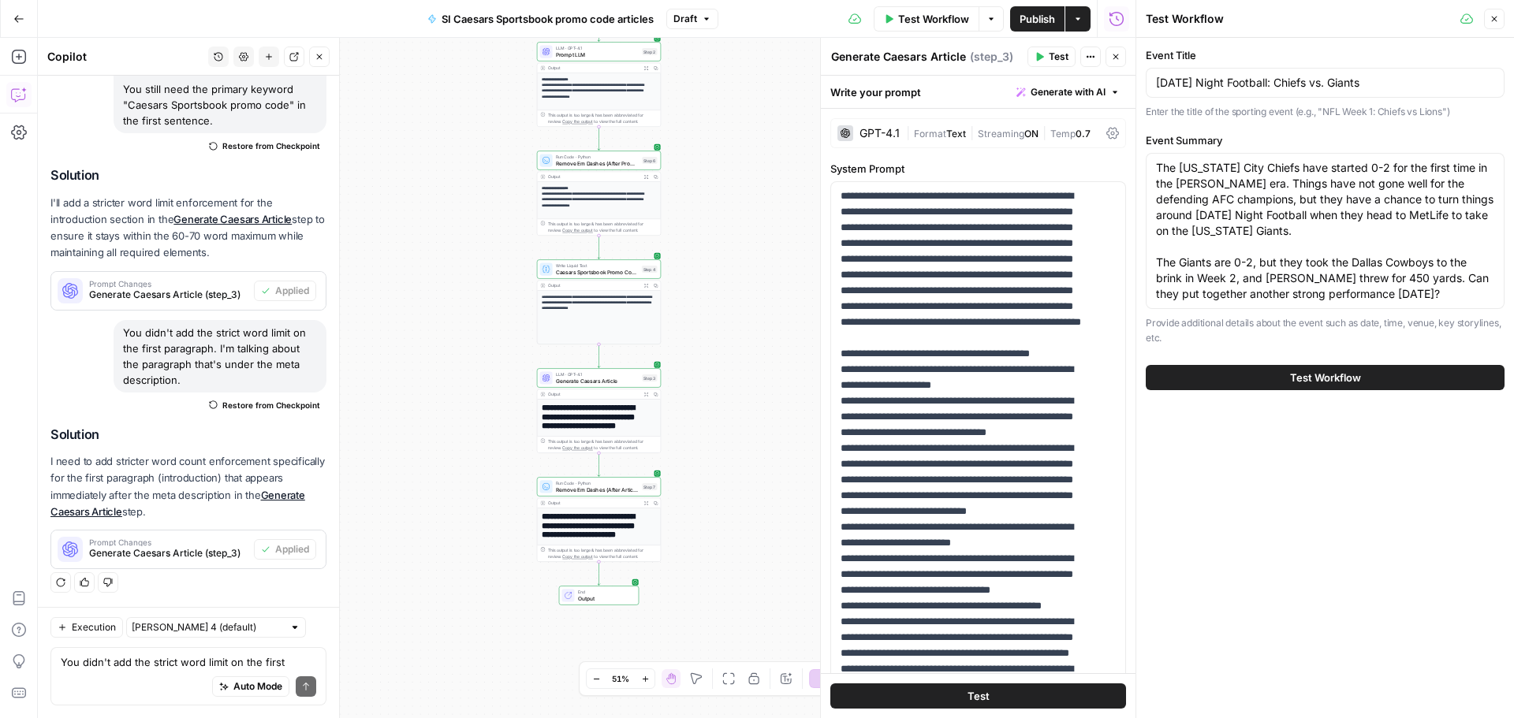
click at [1226, 363] on div "Test Workflow" at bounding box center [1325, 378] width 359 height 44
click at [1230, 373] on button "Test Workflow" at bounding box center [1325, 377] width 359 height 25
